Goal: Information Seeking & Learning: Learn about a topic

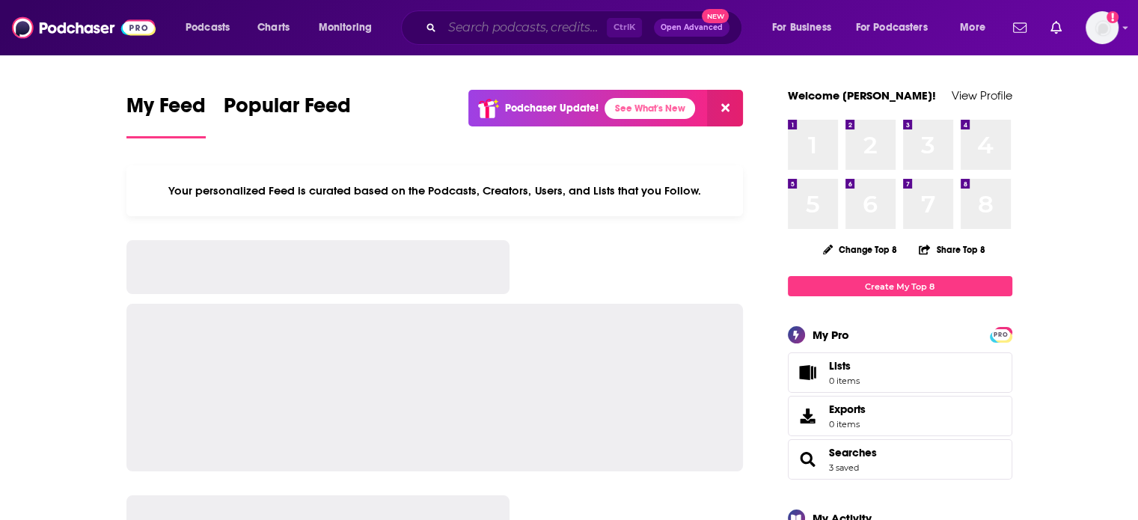
click at [459, 28] on input "Search podcasts, credits, & more..." at bounding box center [524, 28] width 165 height 24
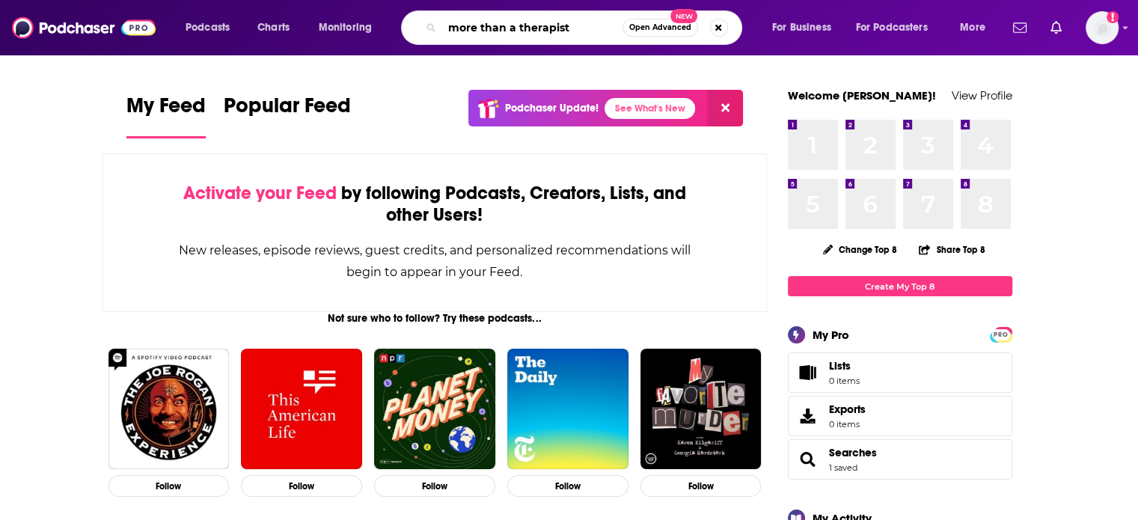
type input "more than a therapist"
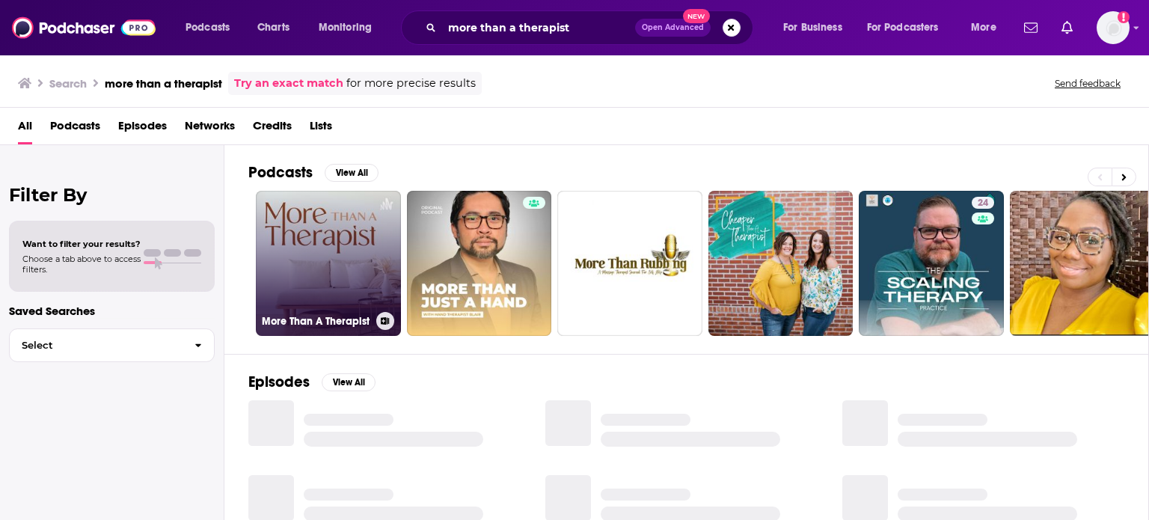
click at [298, 233] on link "More Than A Therapist" at bounding box center [328, 263] width 145 height 145
